Goal: Task Accomplishment & Management: Manage account settings

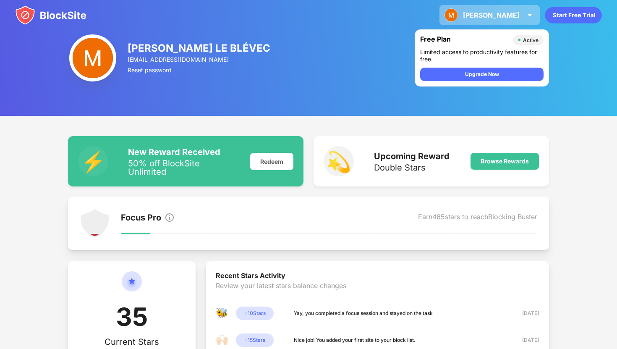
click at [528, 13] on img at bounding box center [529, 15] width 10 height 10
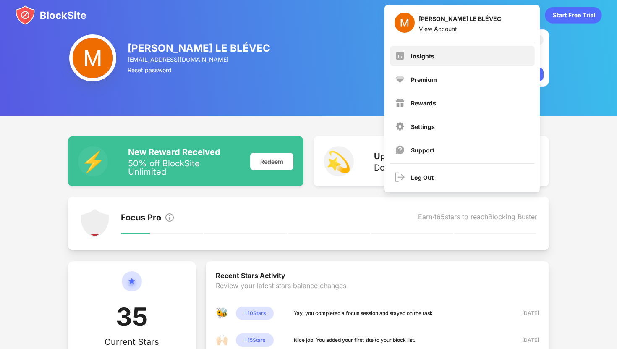
click at [452, 65] on div "Insights" at bounding box center [462, 56] width 145 height 20
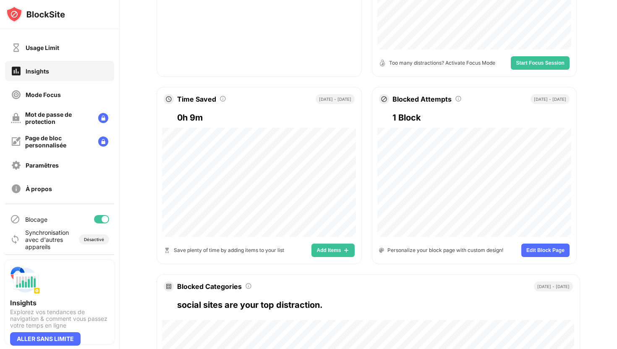
scroll to position [19, 0]
click at [105, 218] on div at bounding box center [105, 219] width 7 height 7
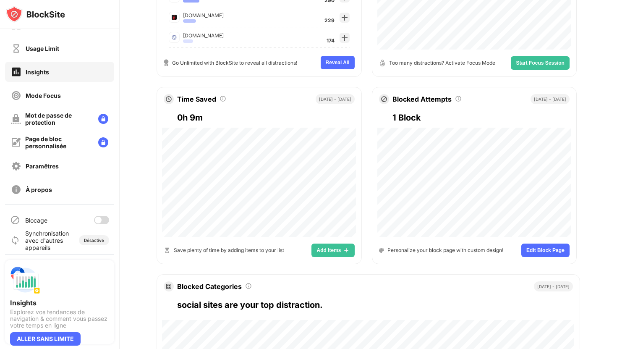
click at [97, 219] on div at bounding box center [98, 219] width 7 height 7
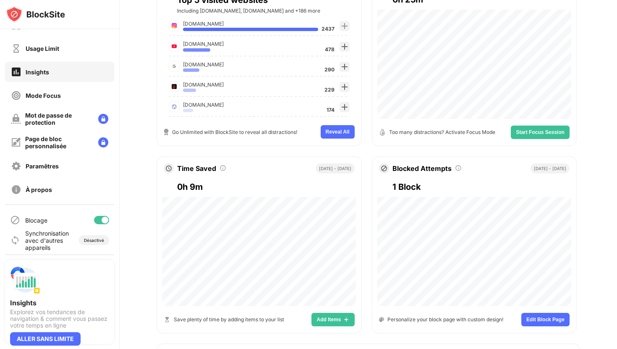
scroll to position [0, 0]
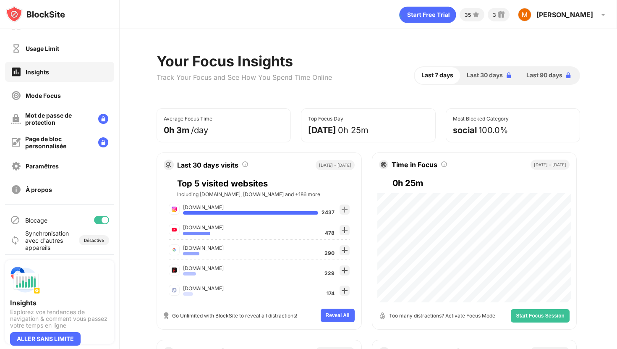
click at [90, 90] on div "Mode Focus" at bounding box center [59, 95] width 109 height 20
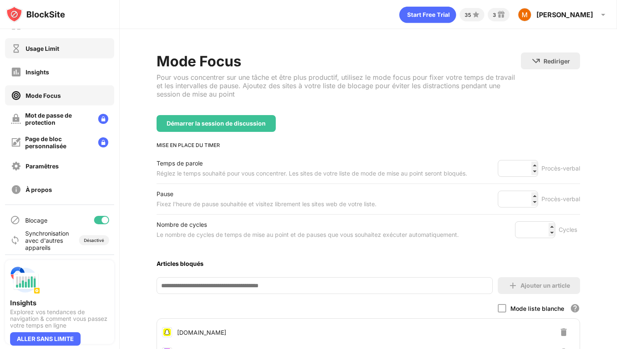
click at [53, 41] on div "Usage Limit" at bounding box center [59, 48] width 109 height 20
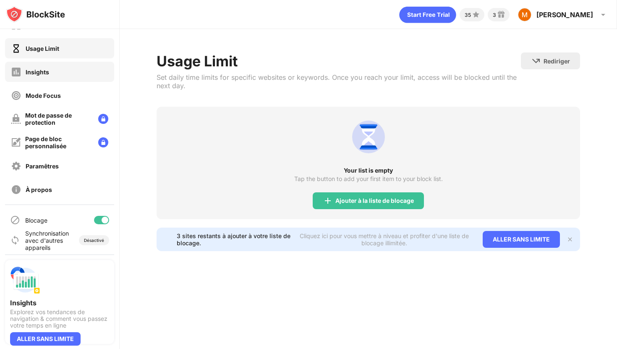
click at [55, 67] on div "Insights" at bounding box center [59, 72] width 109 height 20
